Goal: Transaction & Acquisition: Purchase product/service

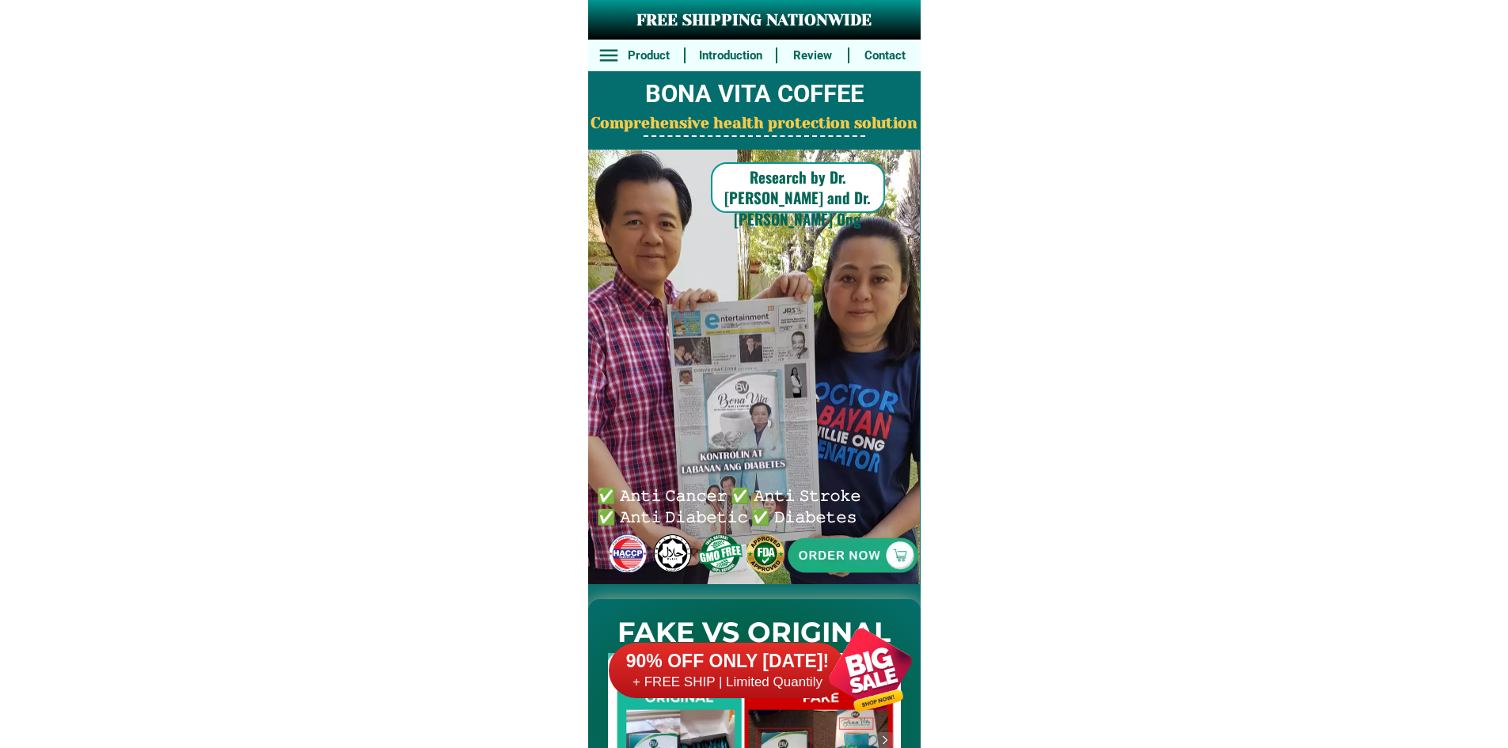
click at [785, 636] on div "90% OFF ONLY [DATE]! + FREE SHIP | Limited Quantily" at bounding box center [771, 670] width 324 height 124
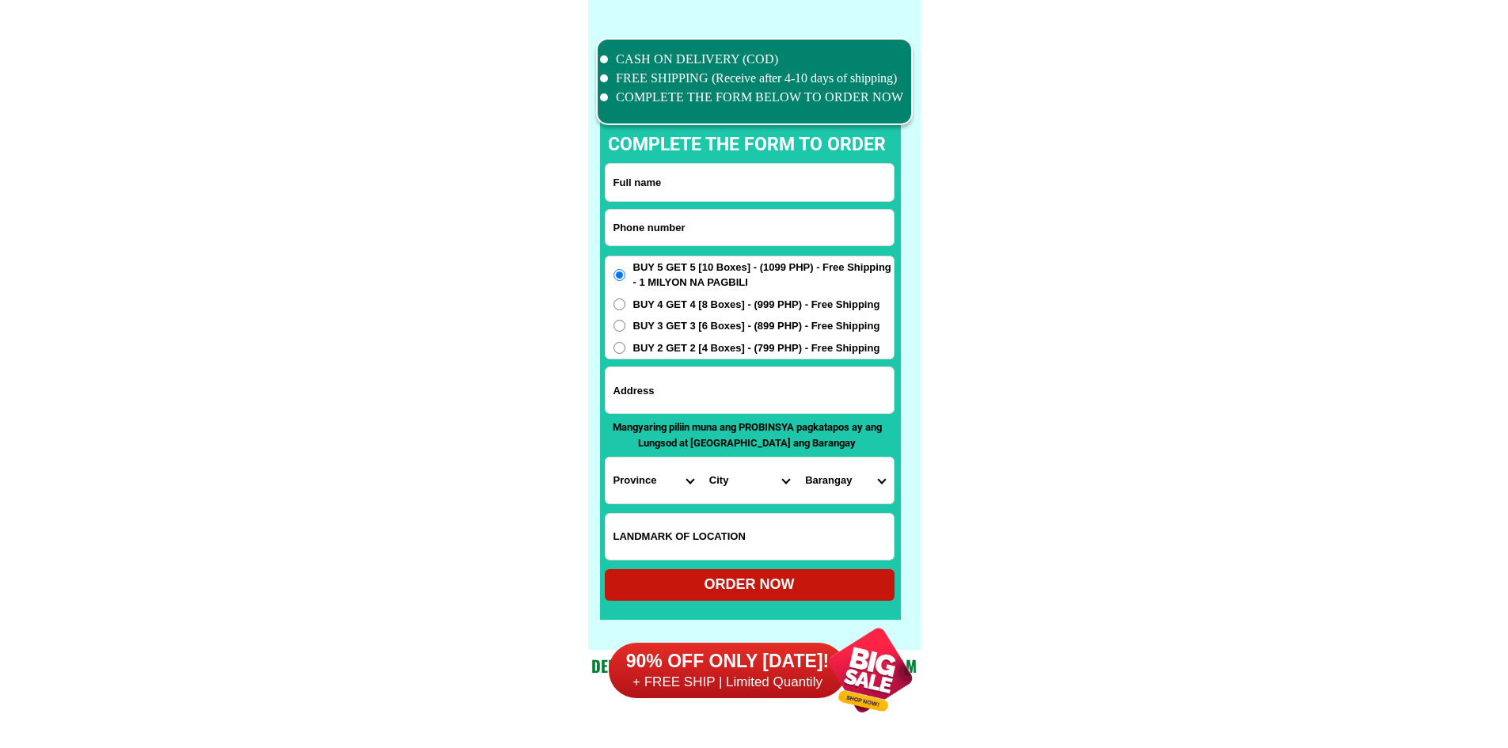
scroll to position [12308, 0]
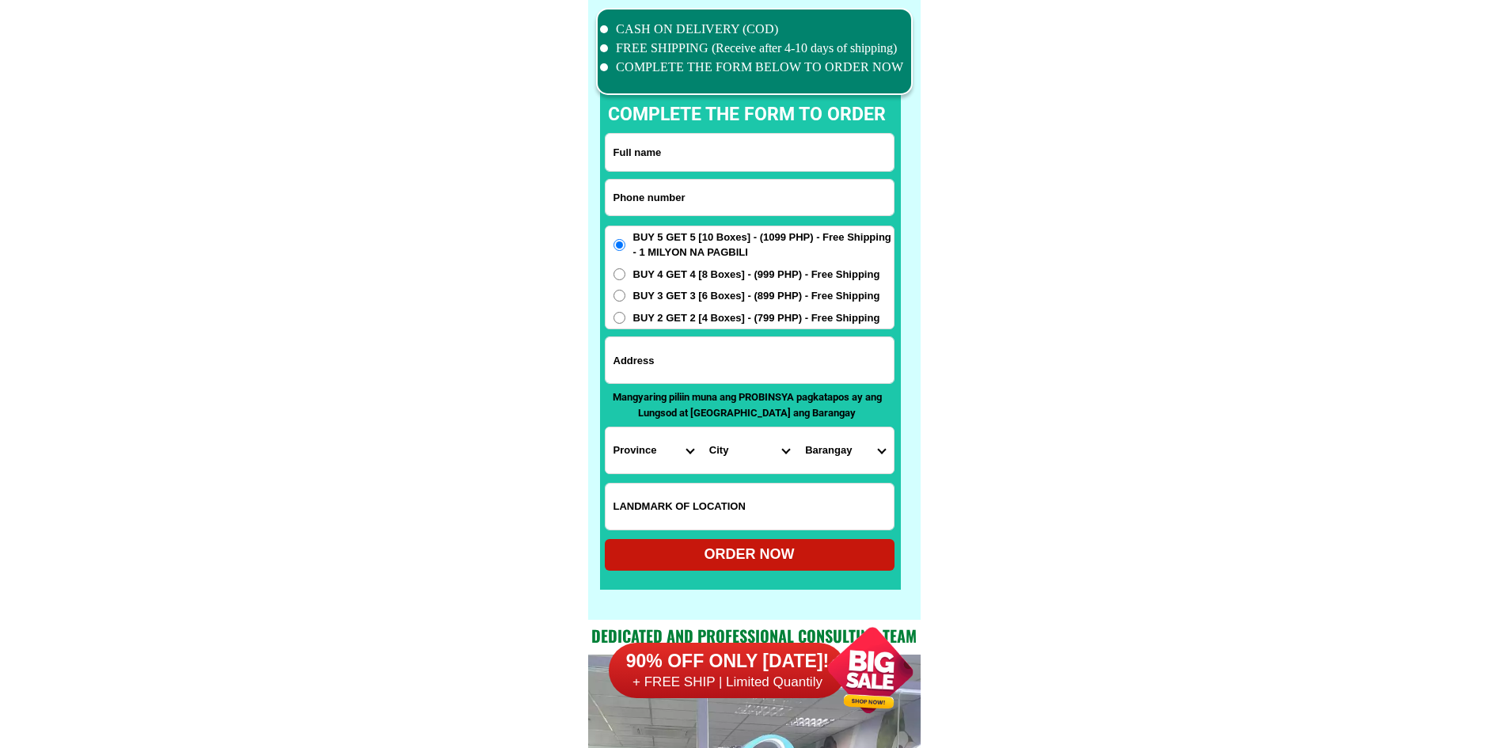
click at [721, 207] on input "Input phone_number" at bounding box center [750, 198] width 288 height 36
paste input "09399503431"
type input "09399503431"
click at [698, 145] on input "Input full_name" at bounding box center [750, 152] width 288 height 37
paste input "[PERSON_NAME]"
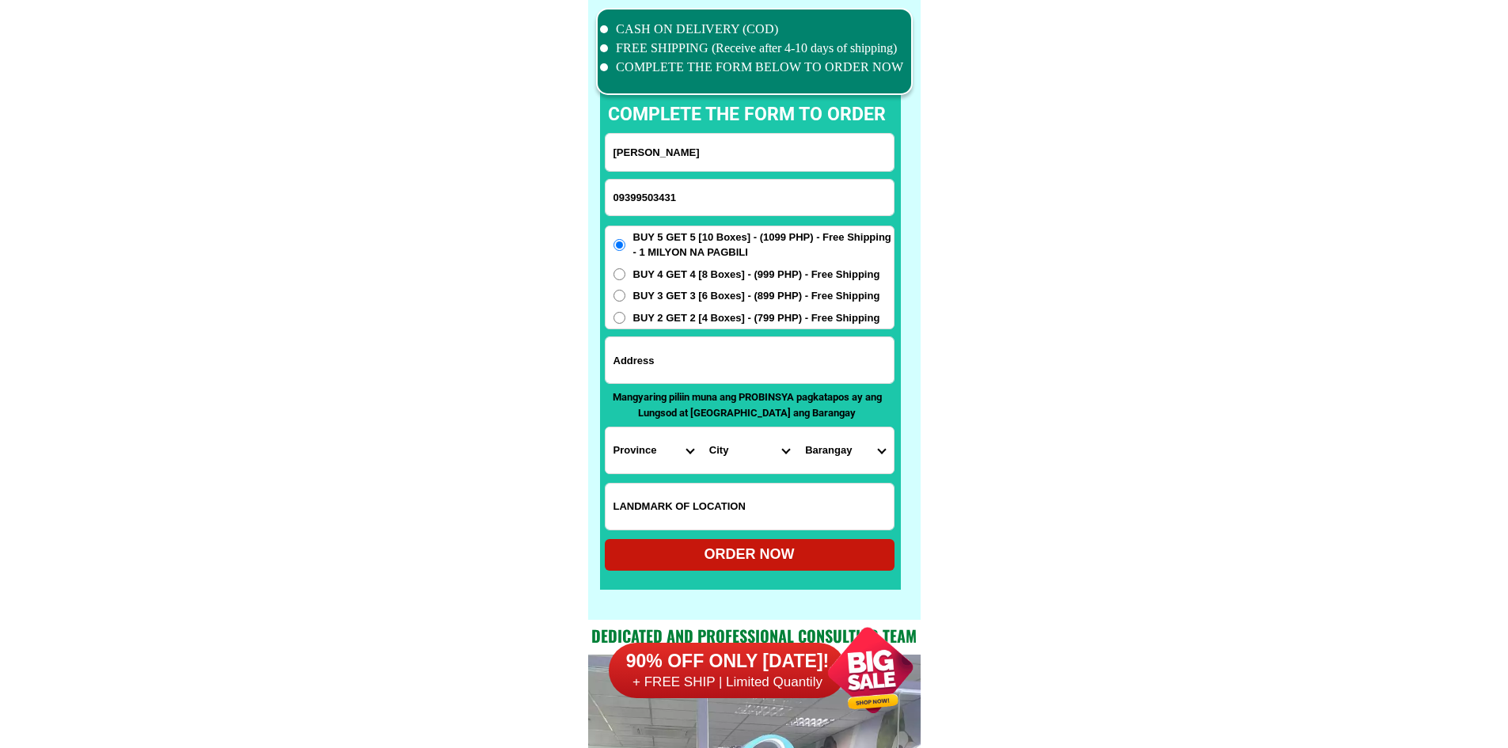
type input "[PERSON_NAME]"
click at [727, 378] on input "Input address" at bounding box center [750, 360] width 288 height 46
paste input "la paz [GEOGRAPHIC_DATA] [GEOGRAPHIC_DATA]"
type input "la paz [GEOGRAPHIC_DATA] [GEOGRAPHIC_DATA]"
click at [624, 473] on div "Province [GEOGRAPHIC_DATA] [GEOGRAPHIC_DATA] [GEOGRAPHIC_DATA] [GEOGRAPHIC_DATA…" at bounding box center [750, 451] width 290 height 48
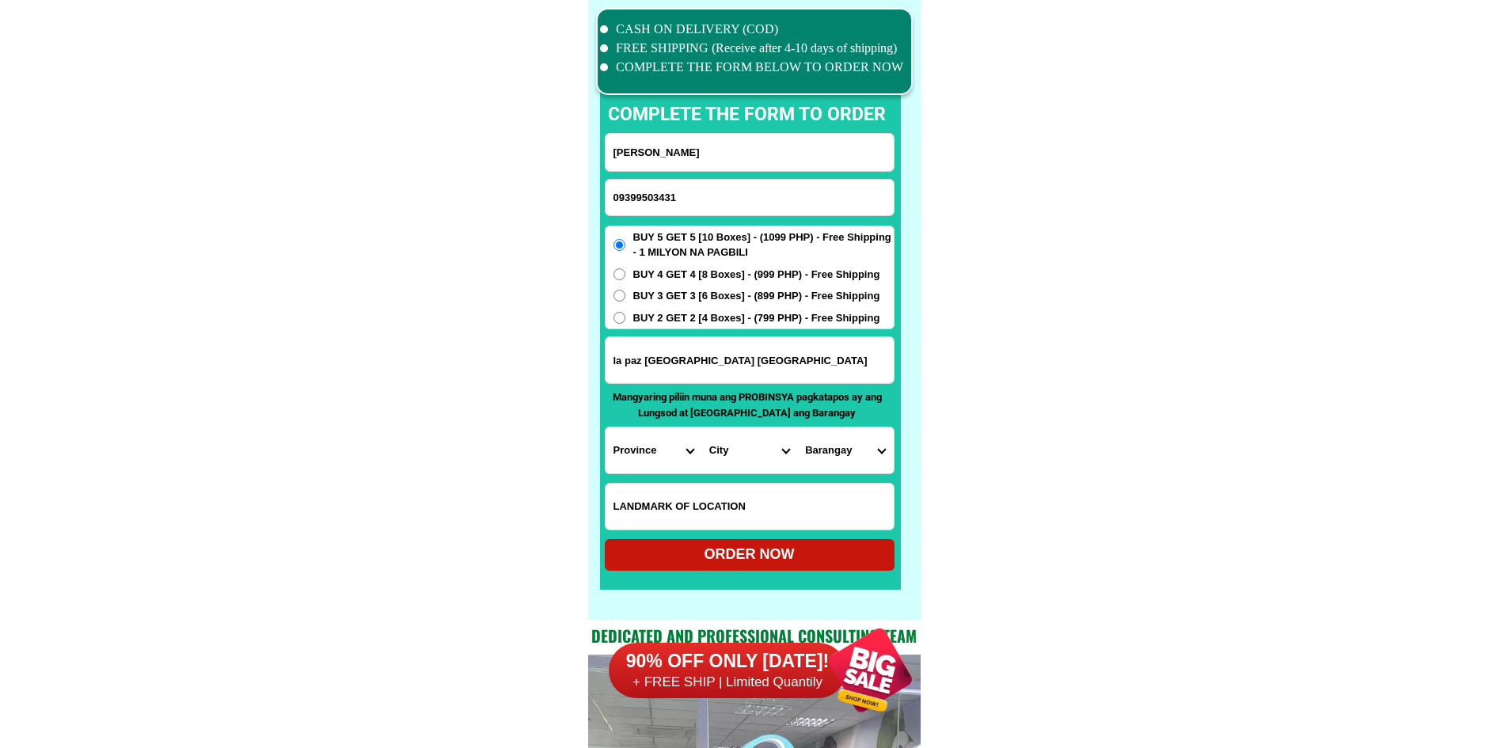
click at [639, 463] on select "Province [GEOGRAPHIC_DATA] [GEOGRAPHIC_DATA] [GEOGRAPHIC_DATA] [GEOGRAPHIC_DATA…" at bounding box center [654, 451] width 96 height 46
select select "63_108"
click at [606, 428] on select "Province [GEOGRAPHIC_DATA] [GEOGRAPHIC_DATA] [GEOGRAPHIC_DATA] [GEOGRAPHIC_DATA…" at bounding box center [654, 451] width 96 height 46
drag, startPoint x: 747, startPoint y: 478, endPoint x: 747, endPoint y: 452, distance: 26.1
click at [747, 478] on form "[PERSON_NAME] 09399503431 ORDER NOW [GEOGRAPHIC_DATA] [GEOGRAPHIC_DATA] [GEOGRA…" at bounding box center [750, 352] width 290 height 438
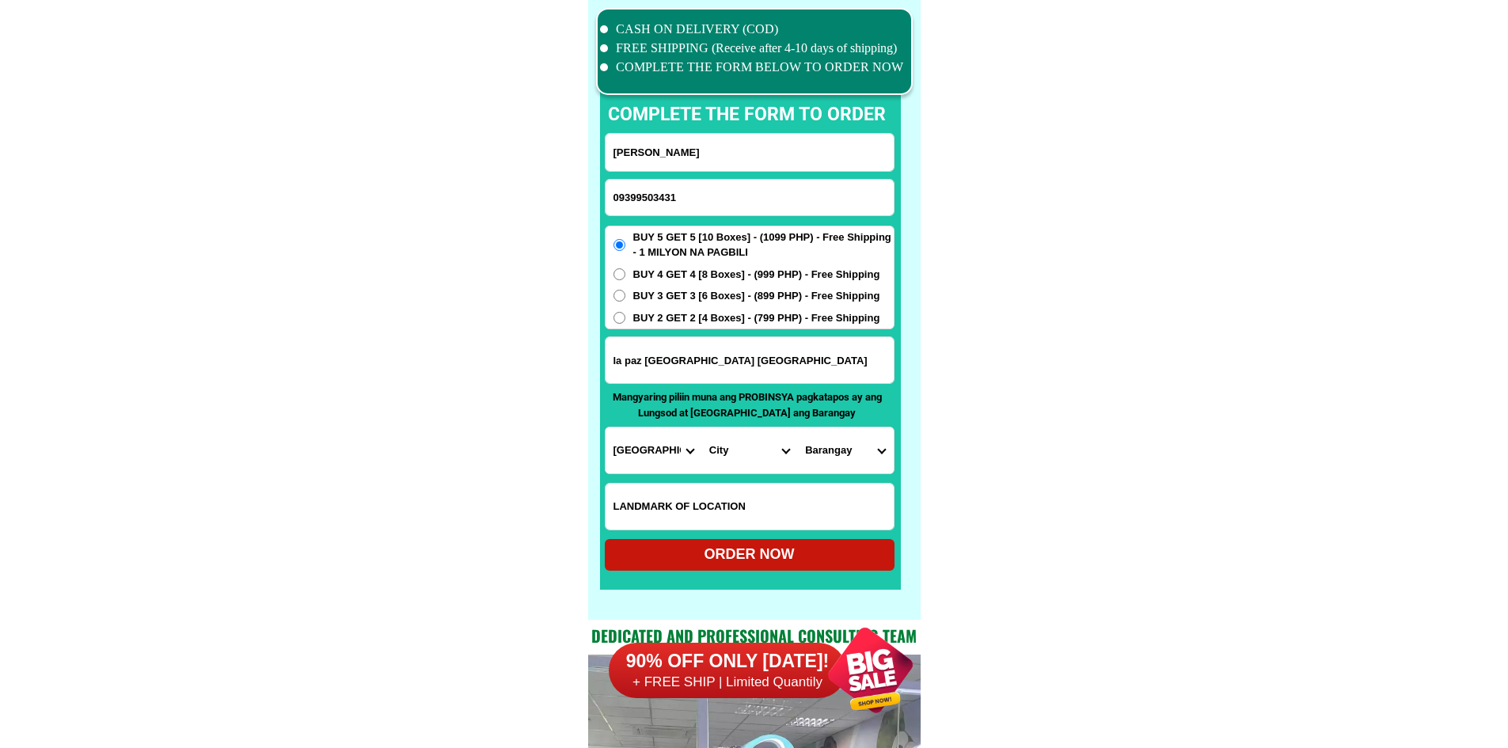
click at [747, 452] on select "City Agoncillo Alitagtag Allacapan [GEOGRAPHIC_DATA] [GEOGRAPHIC_DATA]-balete […" at bounding box center [749, 451] width 96 height 46
select select "63_1085124"
click at [701, 428] on select "City Agoncillo Alitagtag Allacapan [GEOGRAPHIC_DATA] [GEOGRAPHIC_DATA]-balete […" at bounding box center [749, 451] width 96 height 46
click at [835, 458] on select "[GEOGRAPHIC_DATA] As-is [GEOGRAPHIC_DATA] Baguilawa Balayong Barangay i (pob.) …" at bounding box center [845, 451] width 96 height 46
select select "63_10851247552"
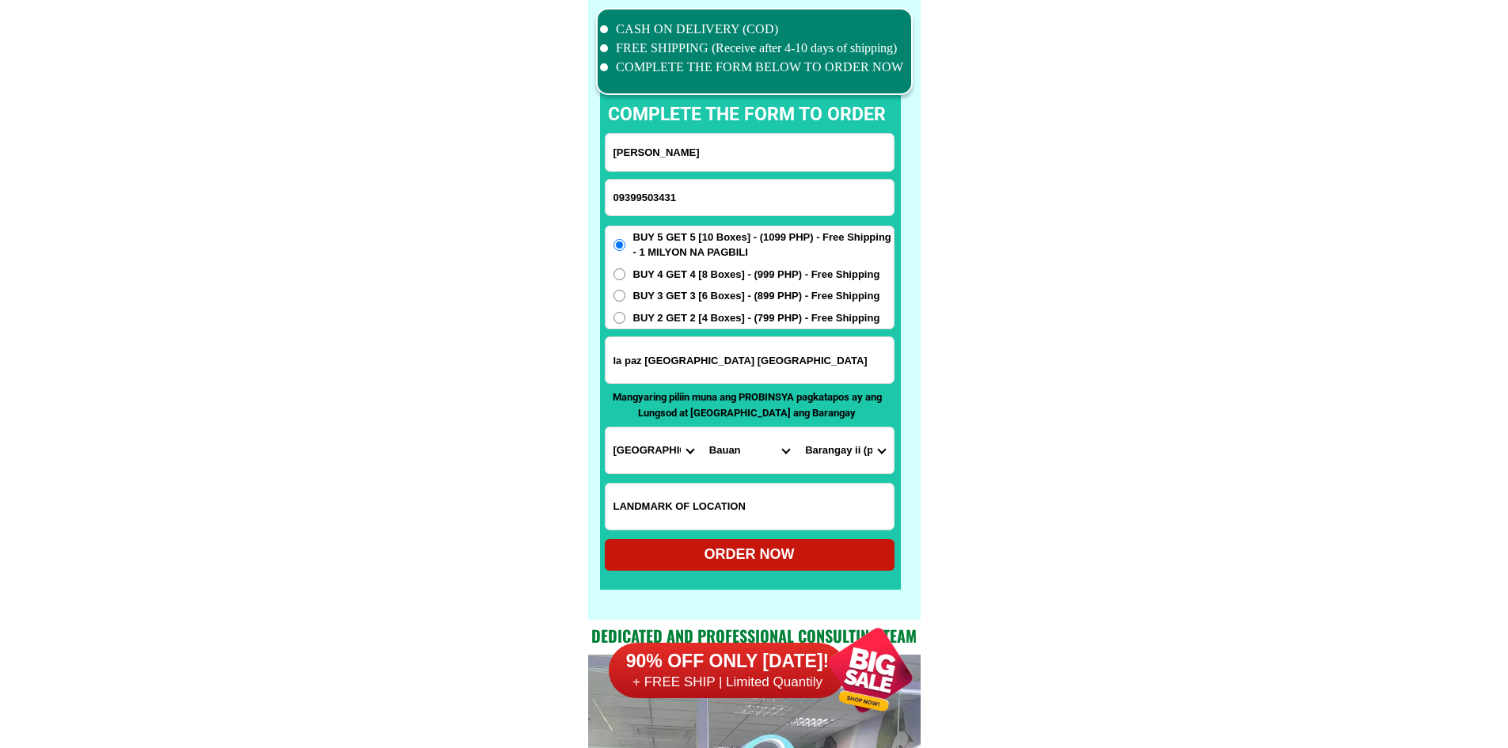
drag, startPoint x: 1003, startPoint y: 475, endPoint x: 997, endPoint y: 483, distance: 10.1
click at [829, 557] on div "ORDER NOW" at bounding box center [750, 554] width 290 height 21
type input "la paz [GEOGRAPHIC_DATA] [GEOGRAPHIC_DATA]"
radio input "true"
